Goal: Find specific page/section

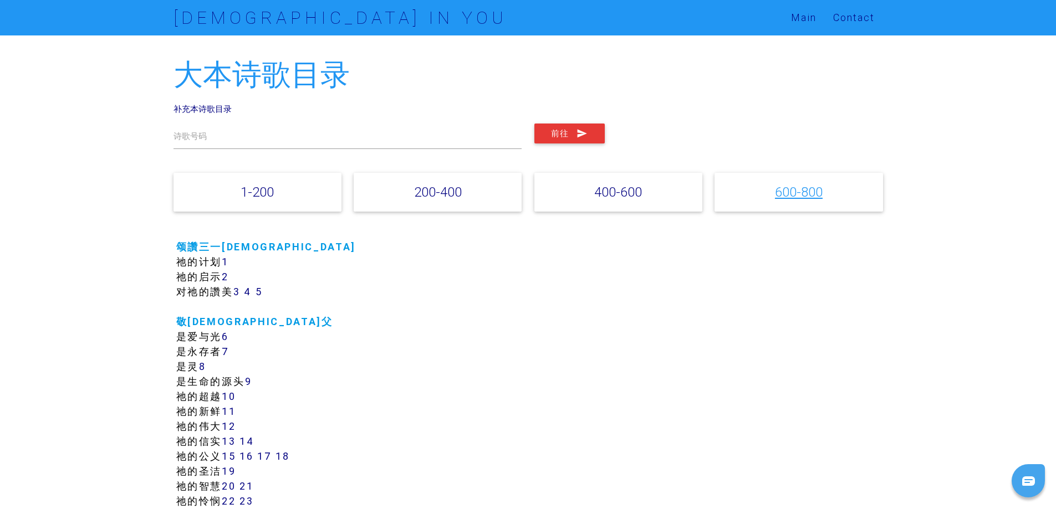
click at [786, 192] on link "600-800" at bounding box center [799, 192] width 48 height 16
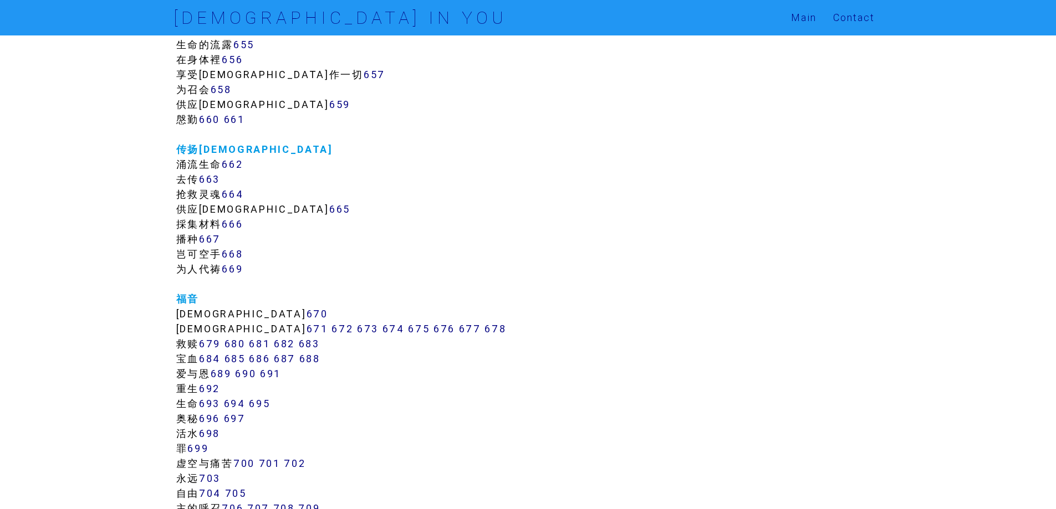
scroll to position [5318, 0]
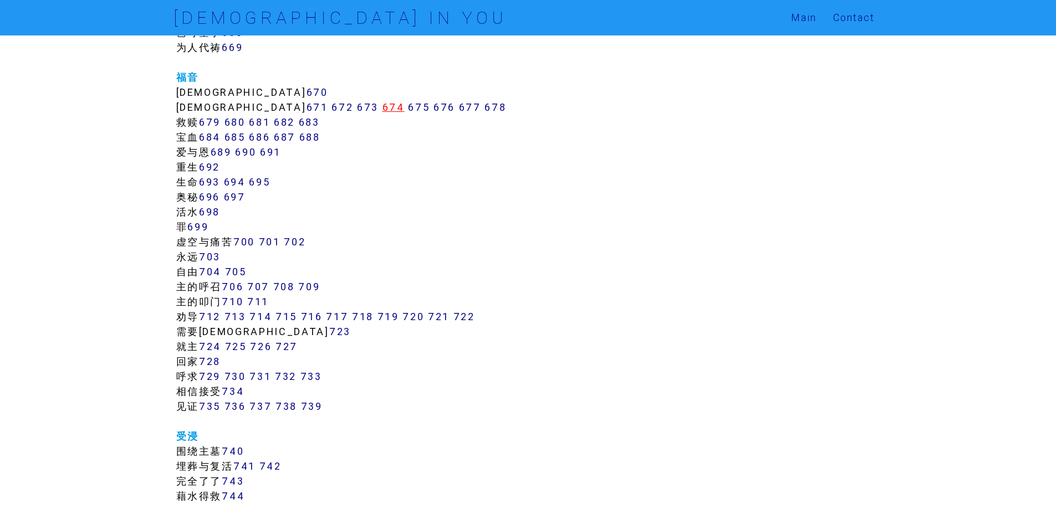
click at [382, 108] on link "674" at bounding box center [393, 107] width 22 height 13
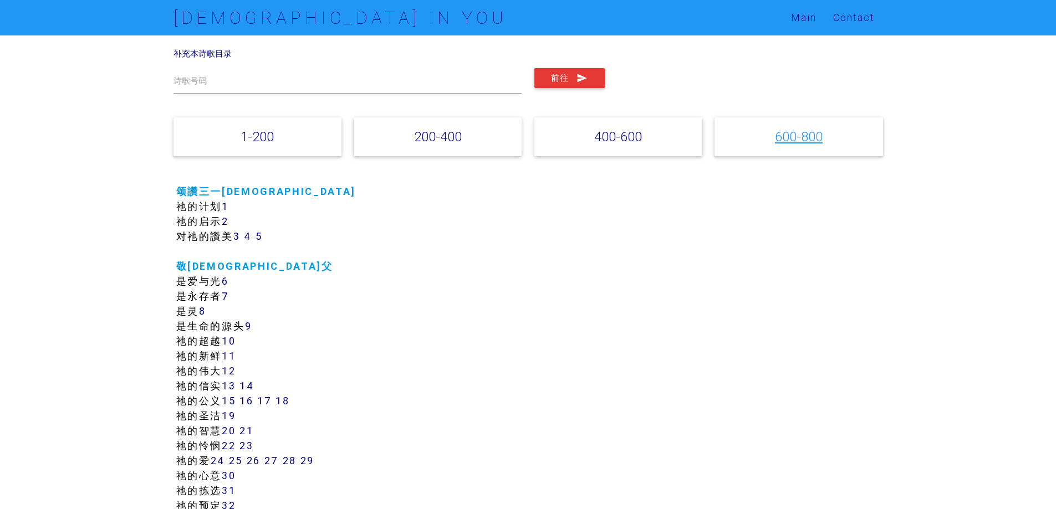
click at [806, 141] on link "600-800" at bounding box center [799, 137] width 48 height 16
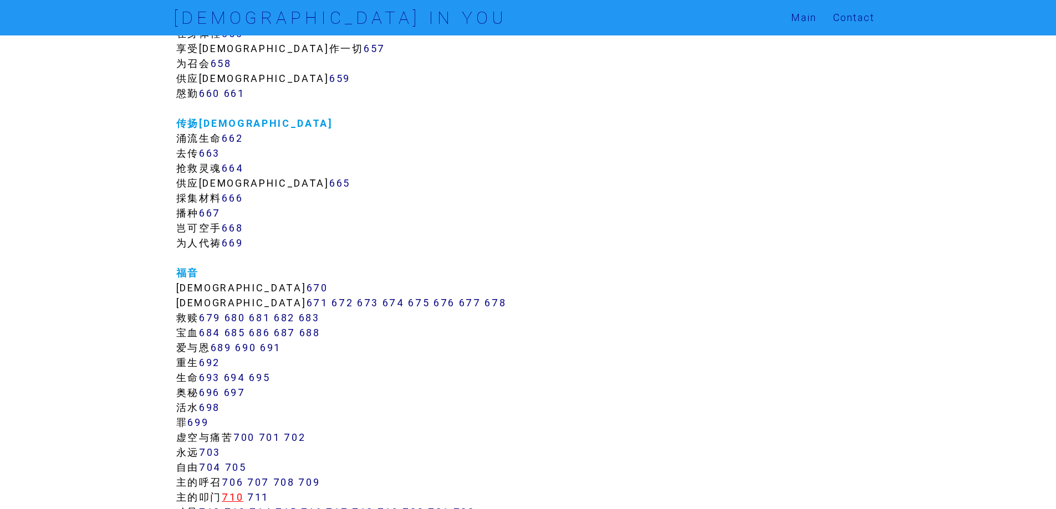
scroll to position [5262, 0]
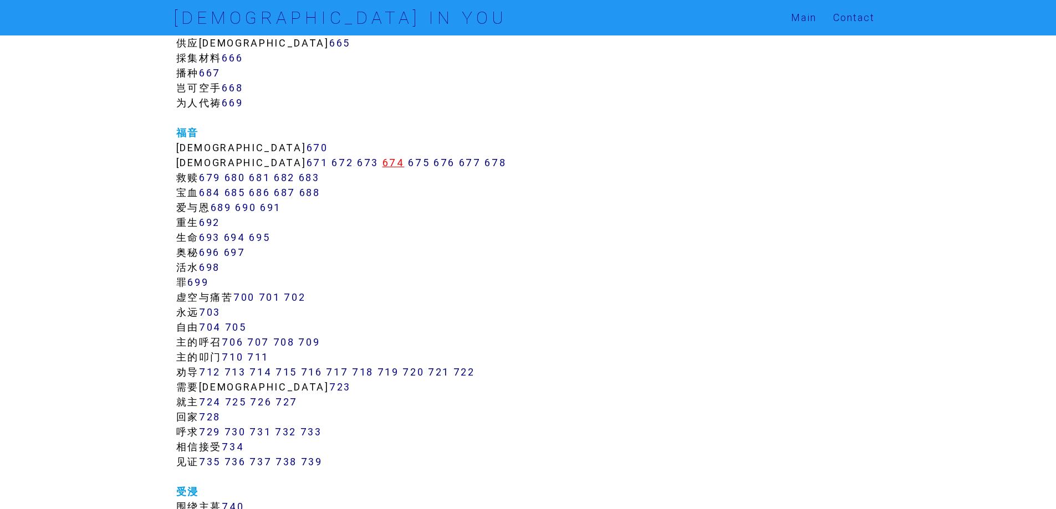
click at [382, 165] on link "674" at bounding box center [393, 162] width 22 height 13
